Goal: Information Seeking & Learning: Stay updated

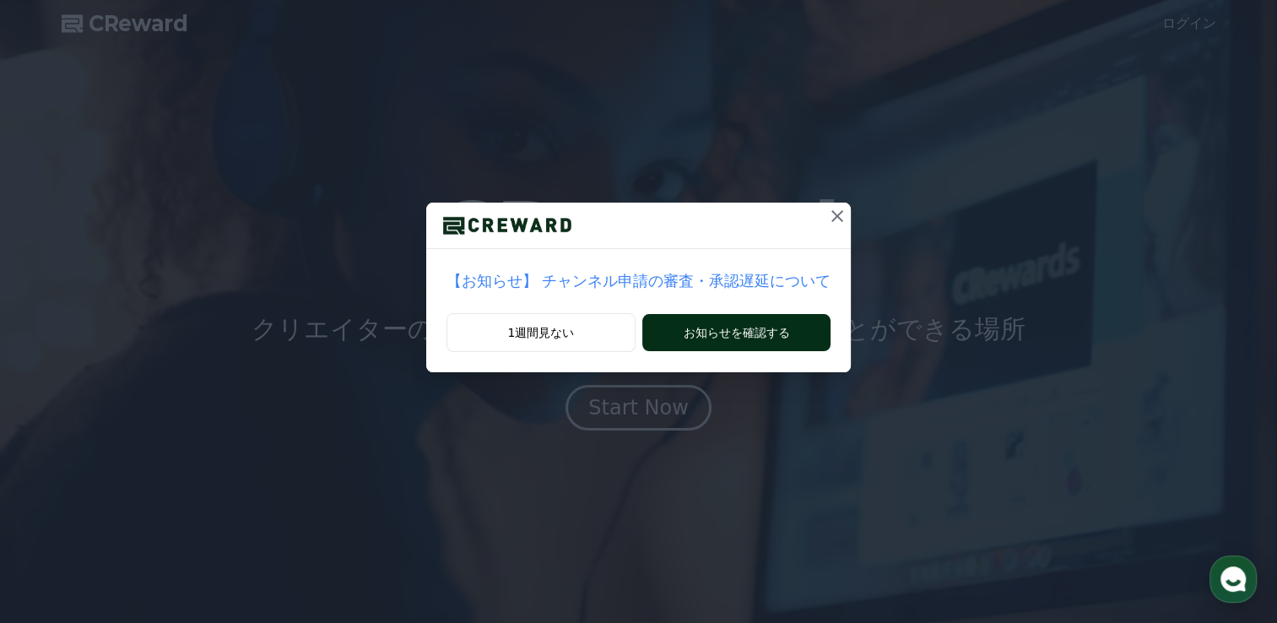
click at [738, 332] on button "お知らせを確認する" at bounding box center [736, 332] width 188 height 37
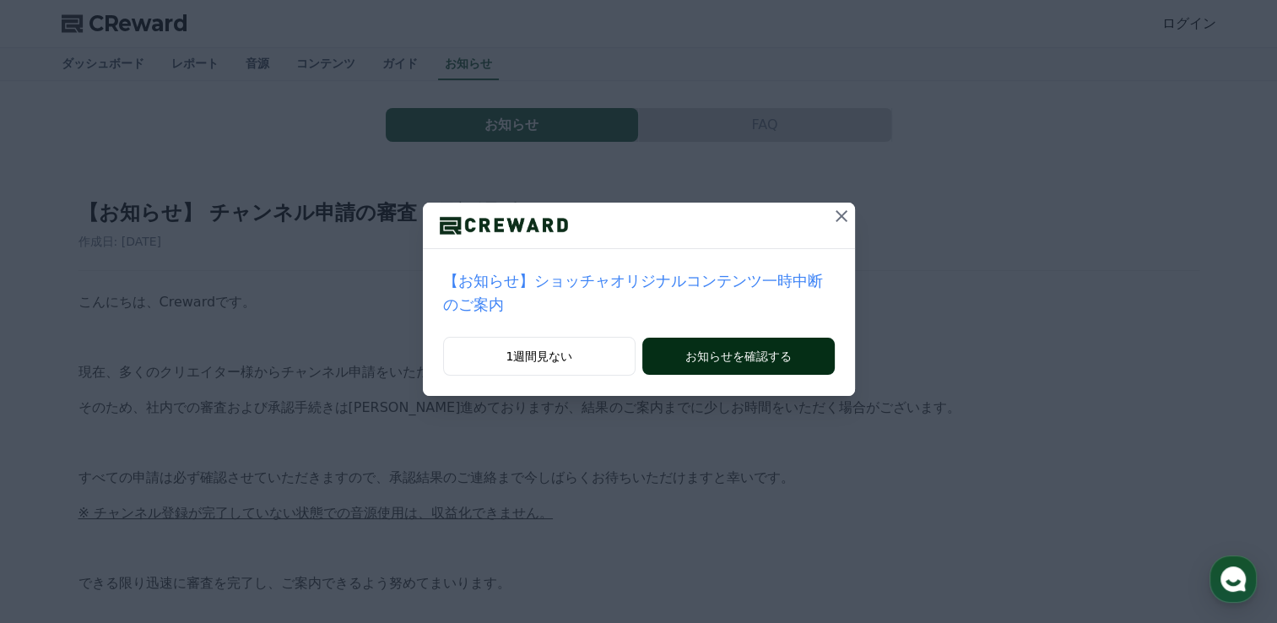
click at [790, 337] on button "お知らせを確認する" at bounding box center [738, 355] width 192 height 37
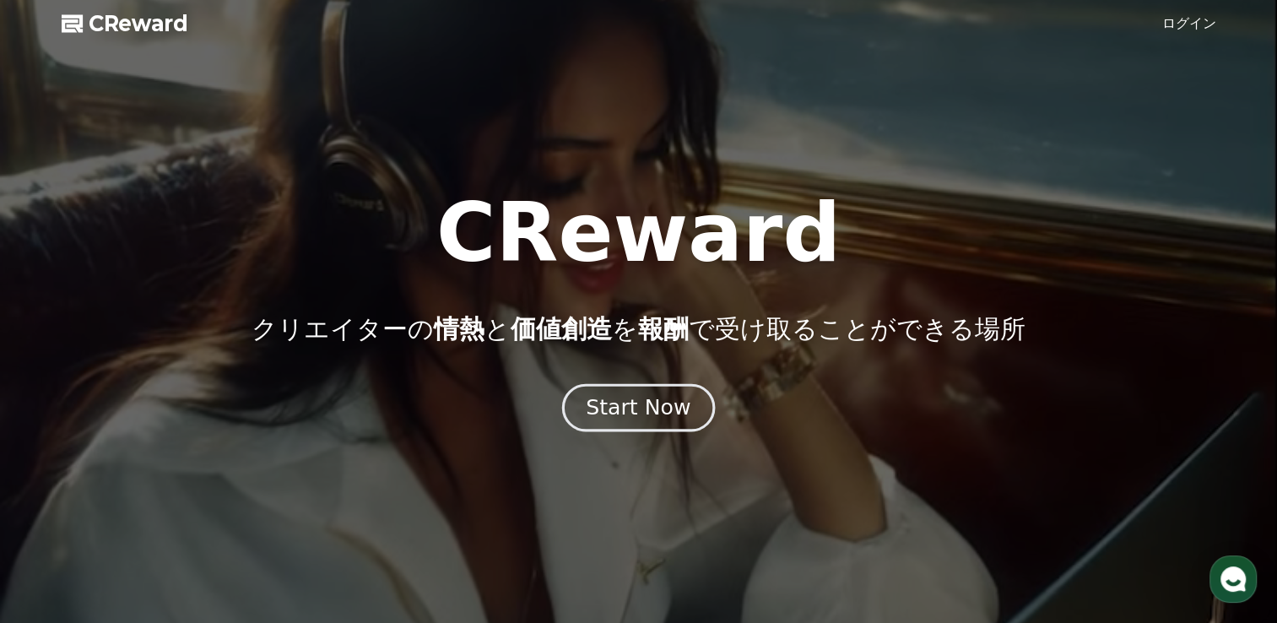
click at [618, 417] on div "Start Now" at bounding box center [638, 407] width 105 height 29
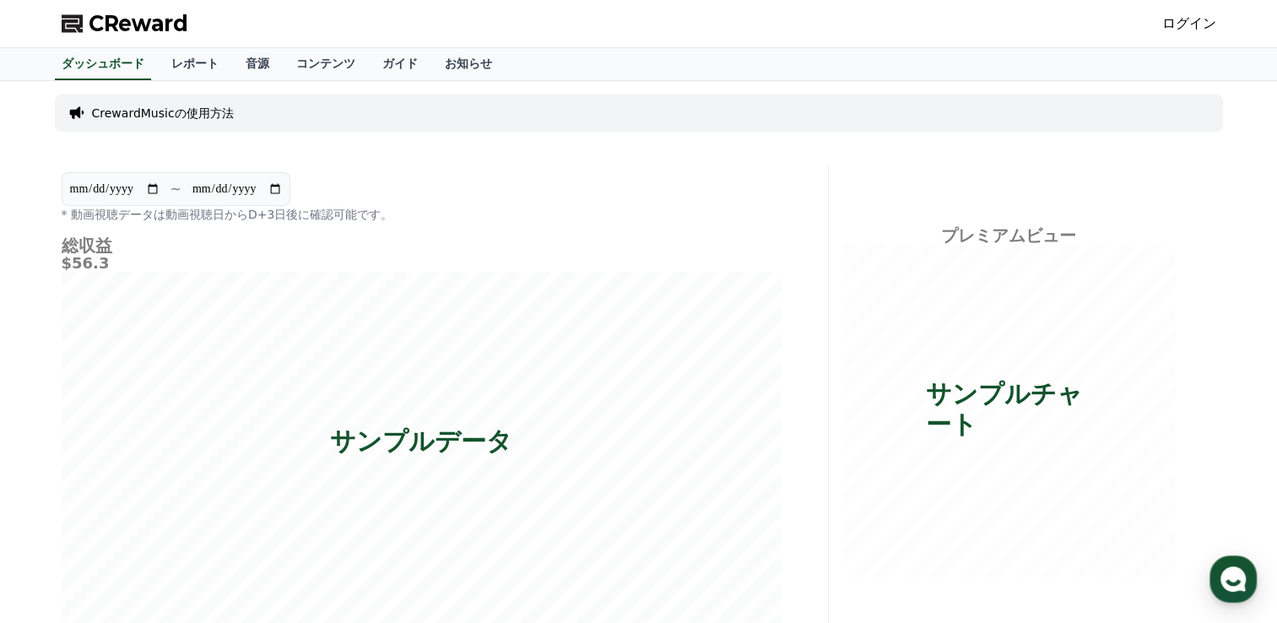
click at [1201, 23] on link "ログイン" at bounding box center [1189, 23] width 54 height 20
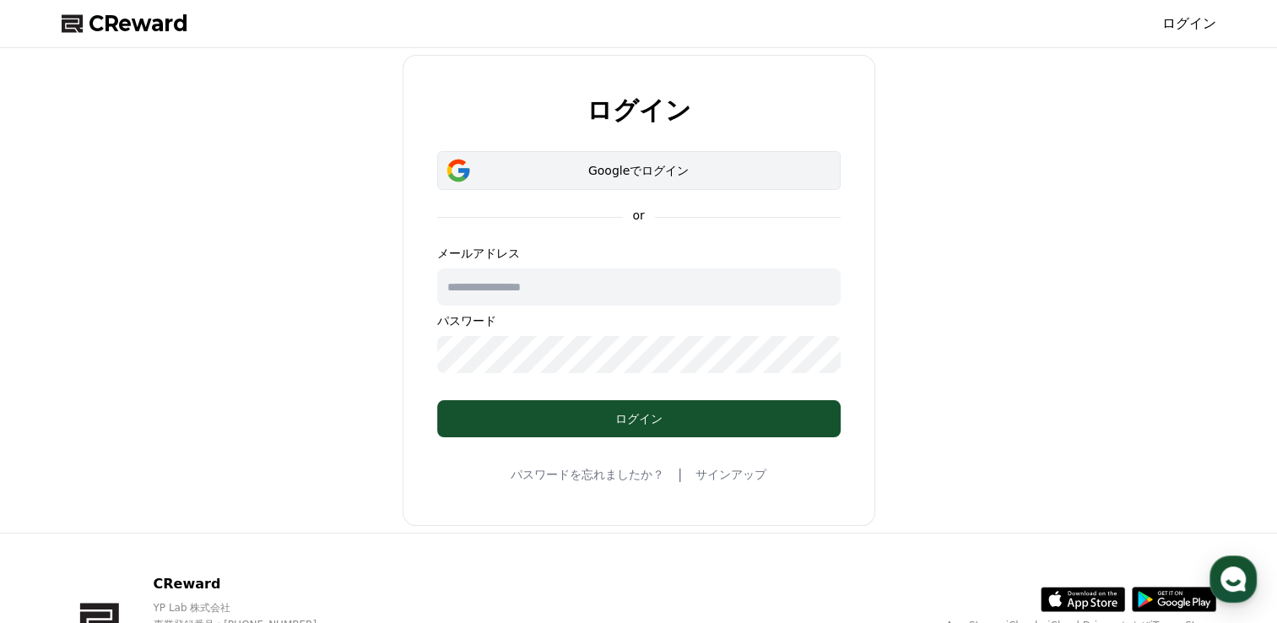
click at [766, 177] on div "Googleでログイン" at bounding box center [639, 170] width 354 height 17
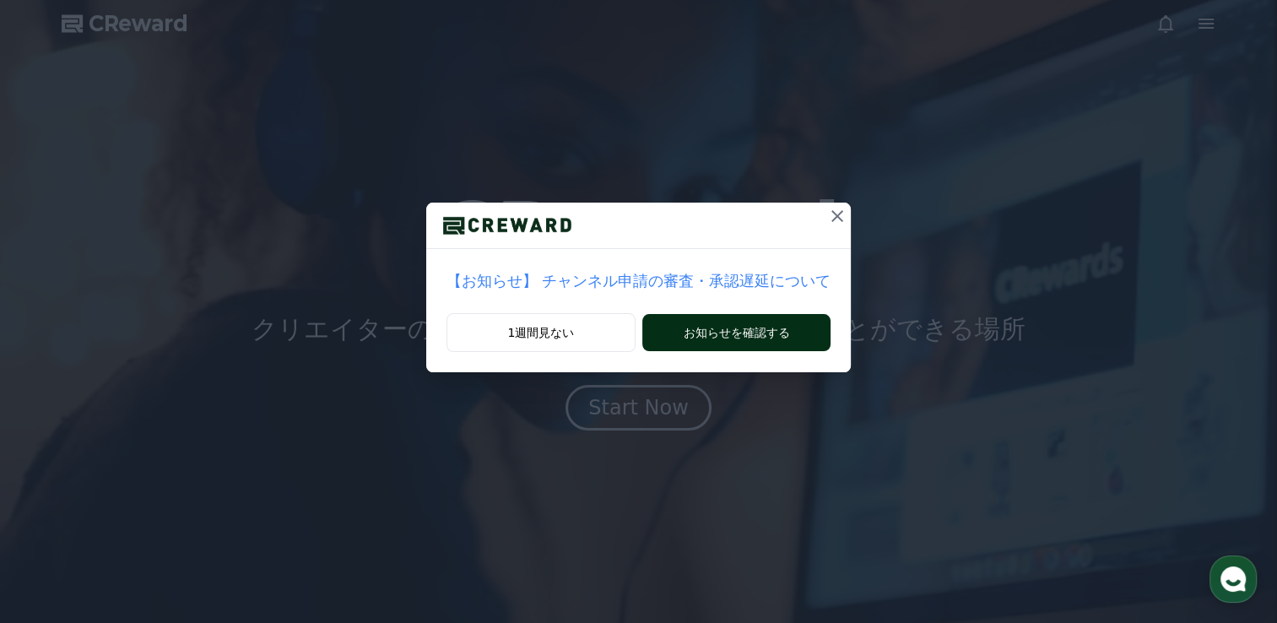
click at [752, 328] on button "お知らせを確認する" at bounding box center [736, 332] width 188 height 37
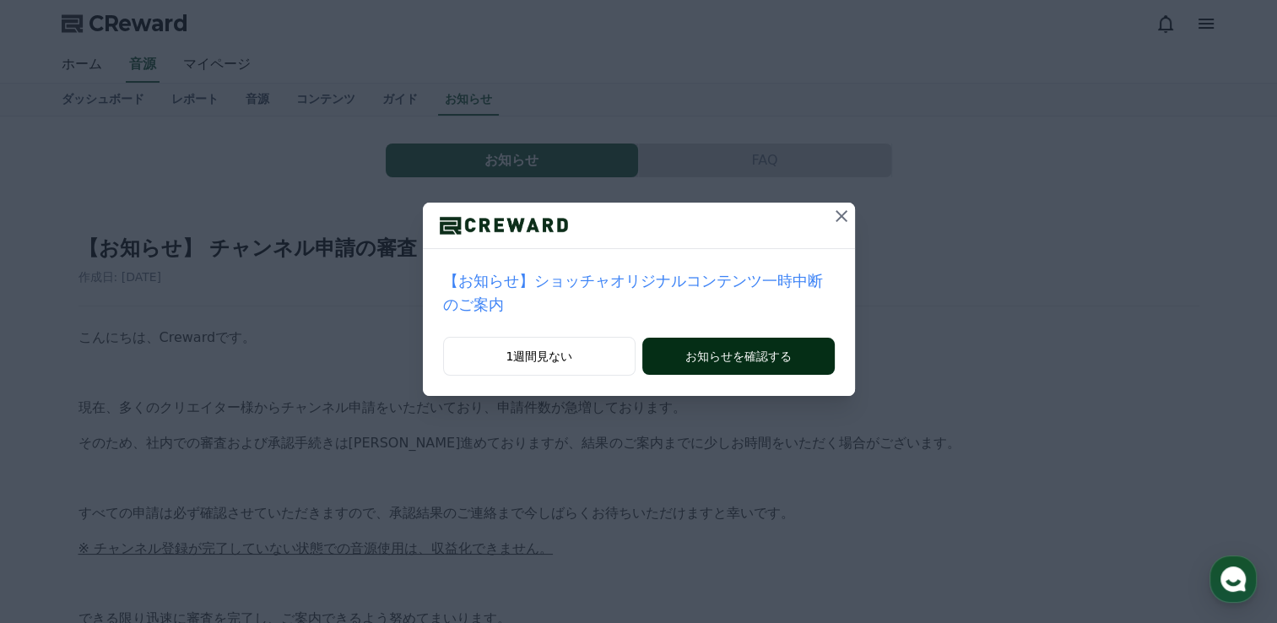
click at [761, 337] on button "お知らせを確認する" at bounding box center [738, 355] width 192 height 37
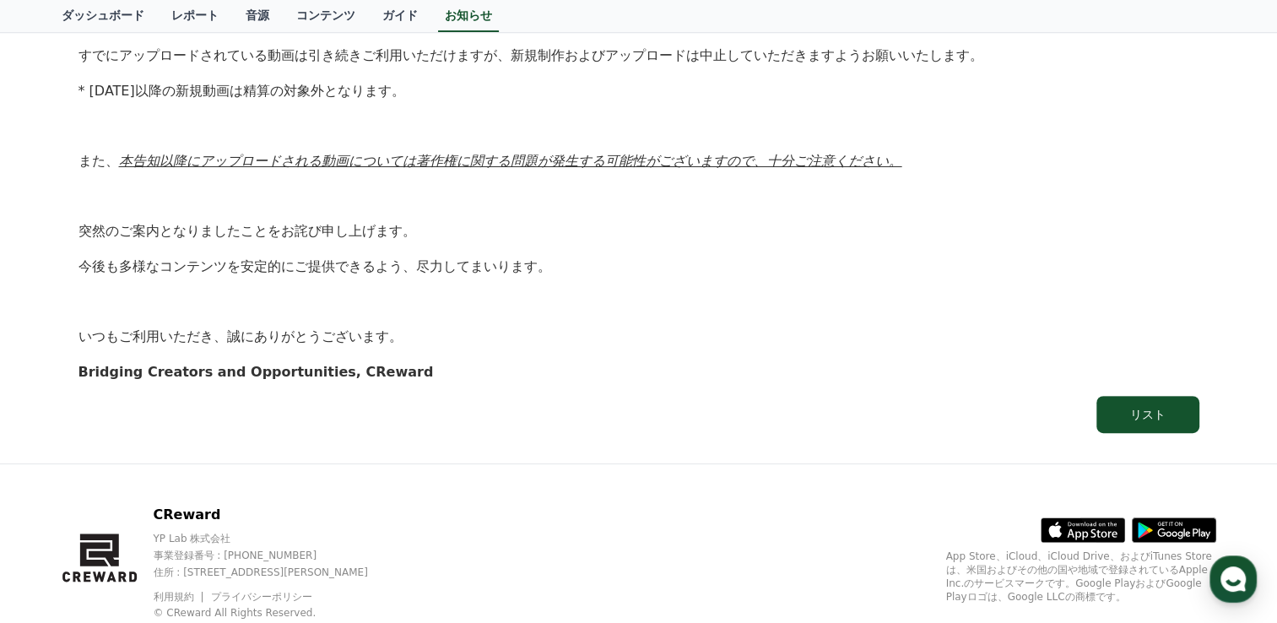
scroll to position [471, 0]
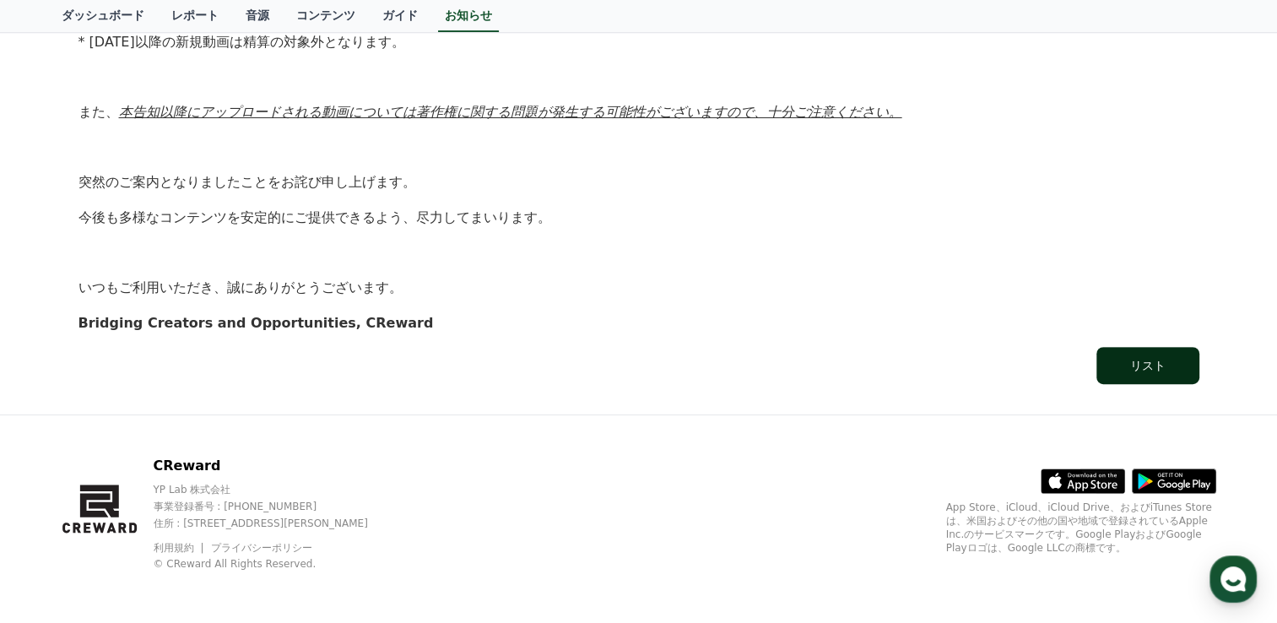
click at [1125, 364] on button "リスト" at bounding box center [1147, 365] width 103 height 37
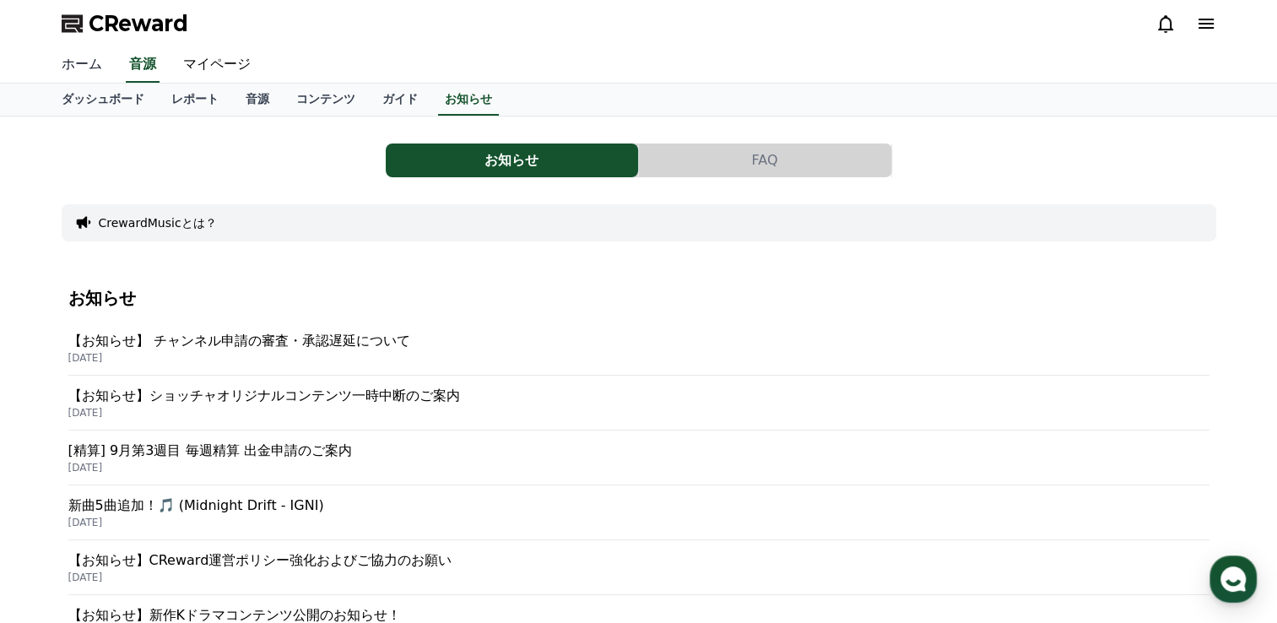
click at [78, 61] on link "ホーム" at bounding box center [81, 64] width 67 height 35
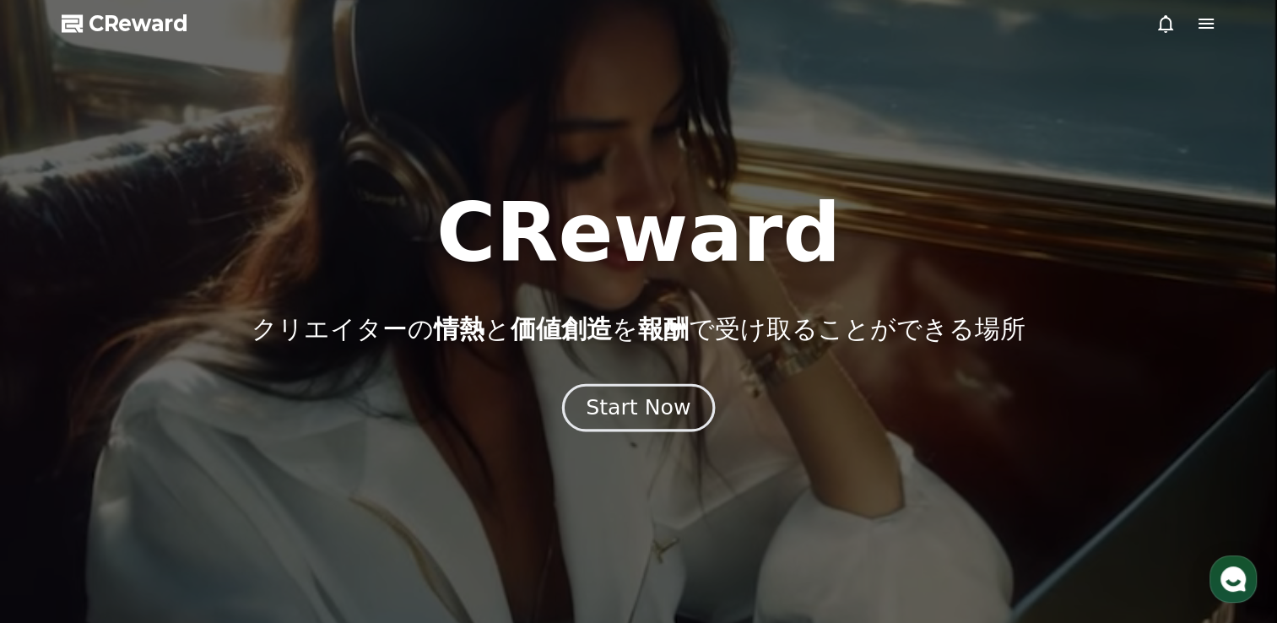
click at [673, 405] on div "Start Now" at bounding box center [638, 407] width 105 height 29
